Goal: Transaction & Acquisition: Purchase product/service

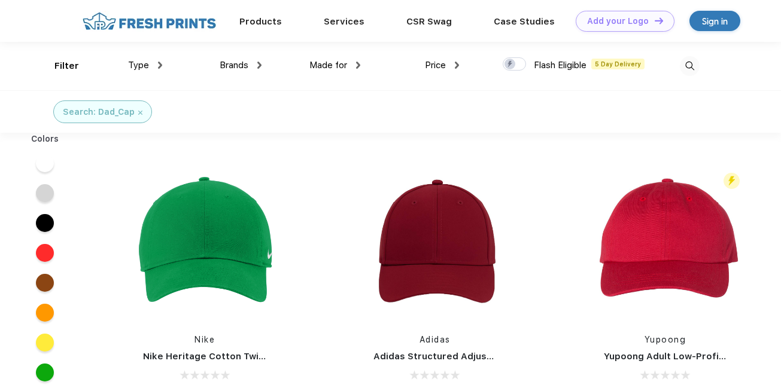
click at [779, 378] on div "Flash Eligible 5 Day Delivery Yupoong Yupoong Adult Low-Profile Cotton Twill Da…" at bounding box center [665, 290] width 230 height 254
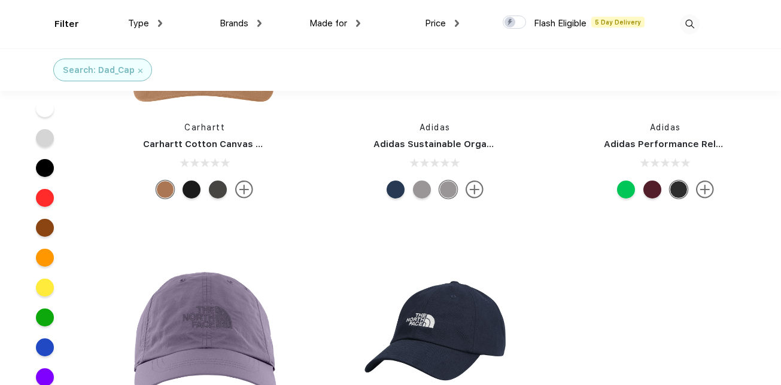
scroll to position [1031, 0]
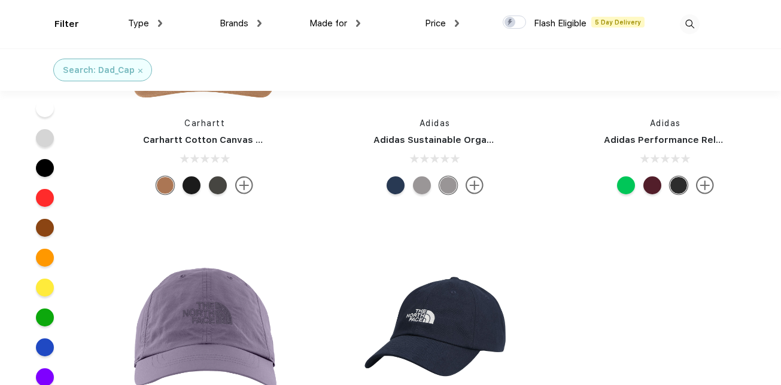
click at [40, 348] on div at bounding box center [45, 348] width 18 height 18
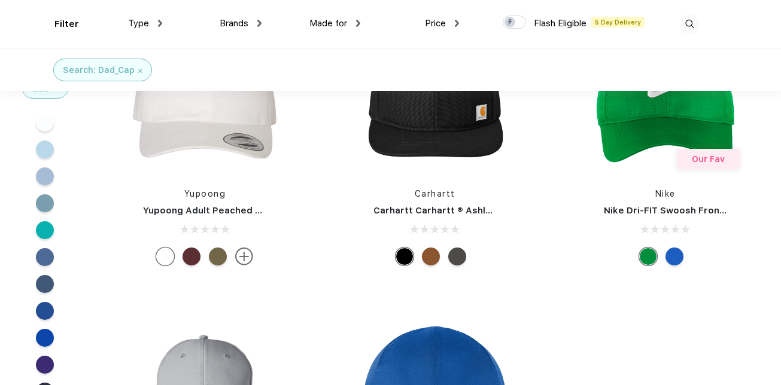
scroll to position [370, 0]
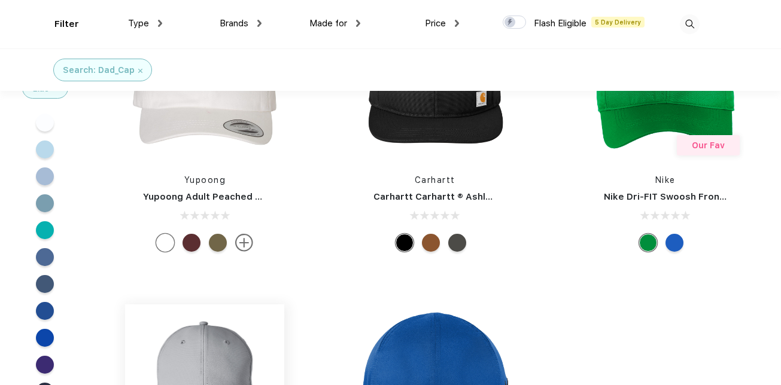
click at [128, 363] on img at bounding box center [204, 384] width 159 height 159
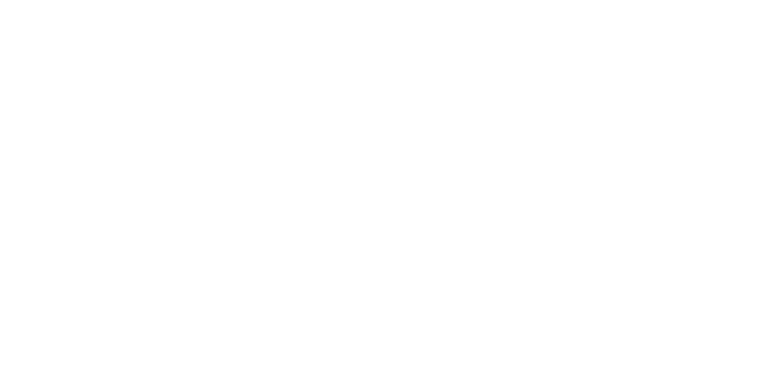
click at [147, 364] on div at bounding box center [390, 77] width 781 height 812
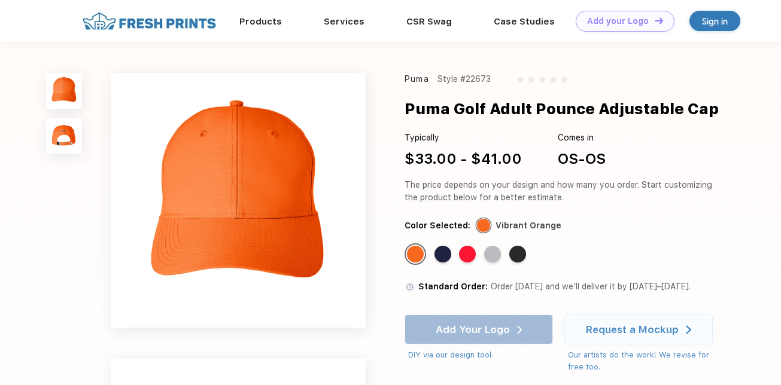
click at [51, 253] on div "Puma Style #22673 Puma Golf Adult Pounce Adjustable Cap Typically $33.00 - $41.…" at bounding box center [390, 344] width 781 height 604
drag, startPoint x: 51, startPoint y: 253, endPoint x: 784, endPoint y: 230, distance: 732.9
drag, startPoint x: 784, startPoint y: 230, endPoint x: 736, endPoint y: 47, distance: 188.9
click at [736, 47] on div "Puma Style #22673 Puma Golf Adult Pounce Adjustable Cap Typically $33.00 - $41.…" at bounding box center [390, 344] width 781 height 604
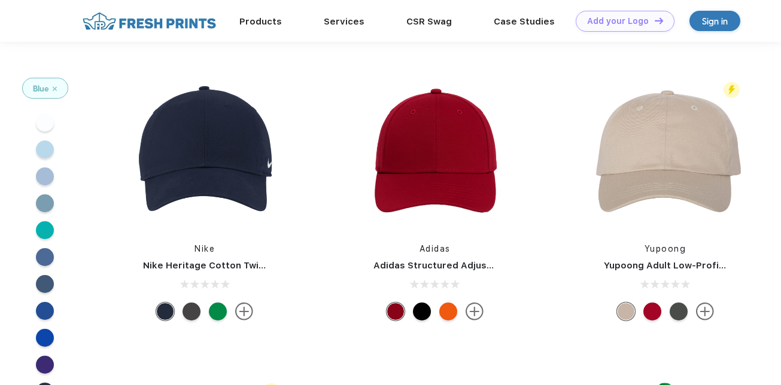
scroll to position [370, 0]
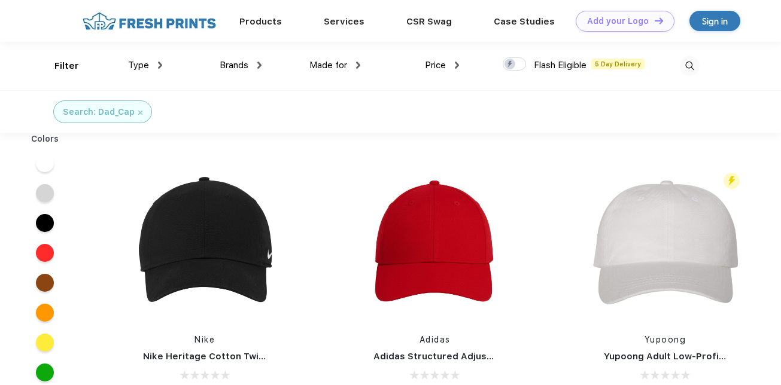
scroll to position [1, 0]
